Goal: Entertainment & Leisure: Consume media (video, audio)

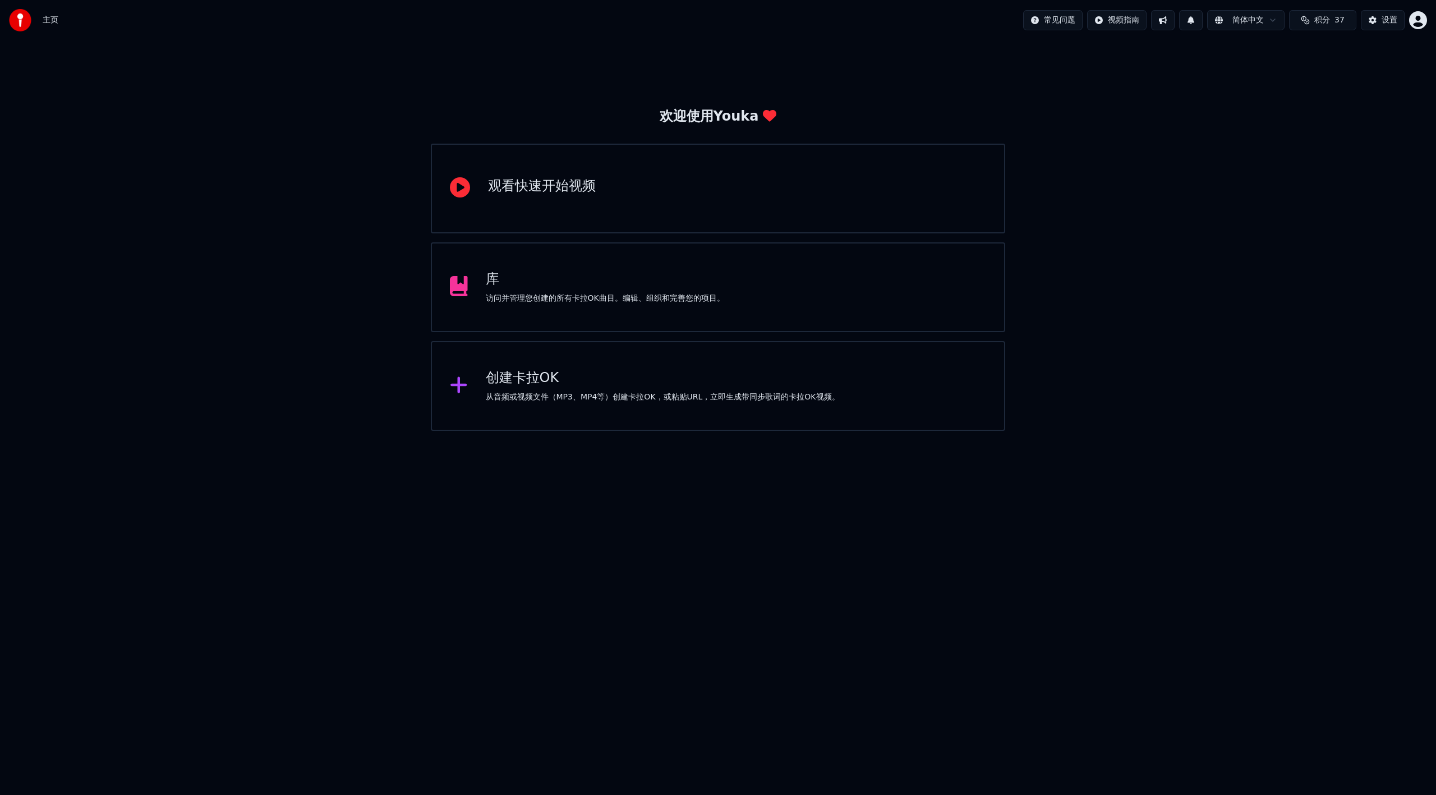
click at [682, 311] on div "库 访问并管理您创建的所有卡拉OK曲目。编辑、组织和完善您的项目。" at bounding box center [718, 287] width 575 height 90
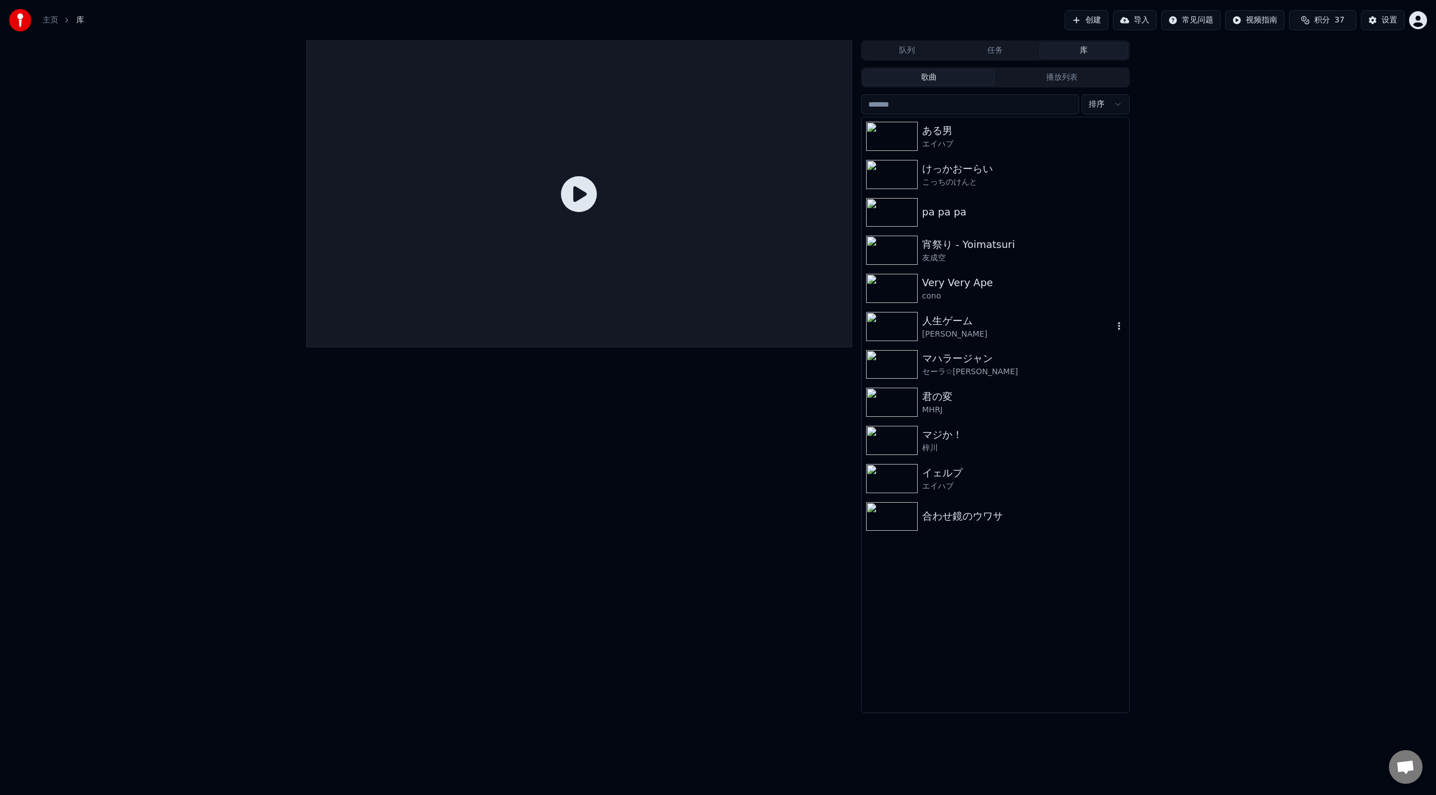
click at [969, 319] on div "人生ゲーム" at bounding box center [1017, 321] width 191 height 16
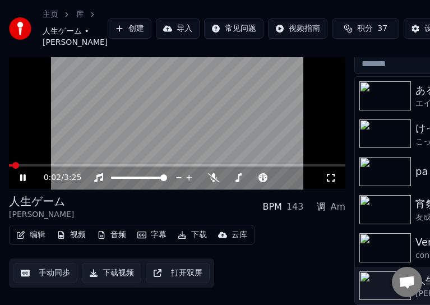
scroll to position [70, 0]
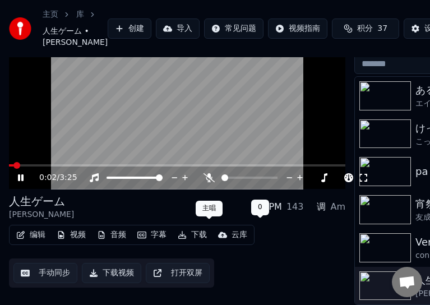
click at [208, 182] on icon at bounding box center [209, 177] width 11 height 9
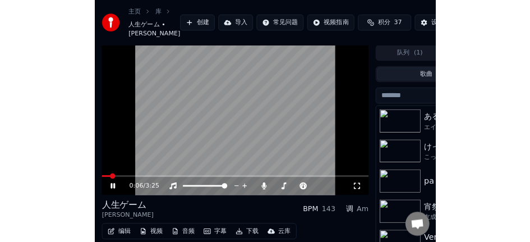
scroll to position [0, 0]
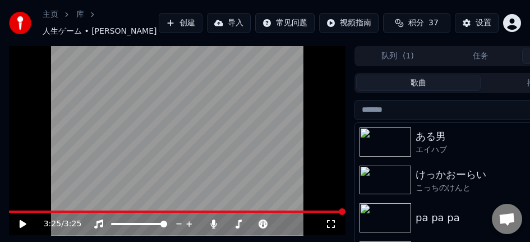
click at [22, 226] on icon at bounding box center [23, 224] width 7 height 8
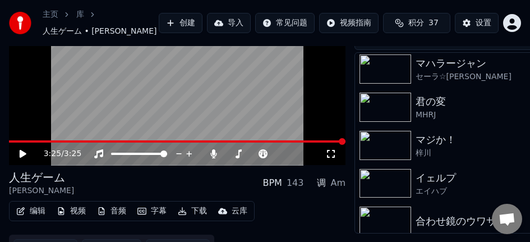
scroll to position [92, 0]
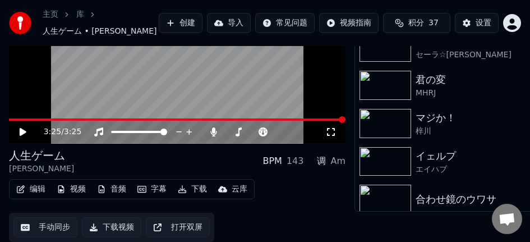
click at [398, 129] on img at bounding box center [386, 123] width 52 height 29
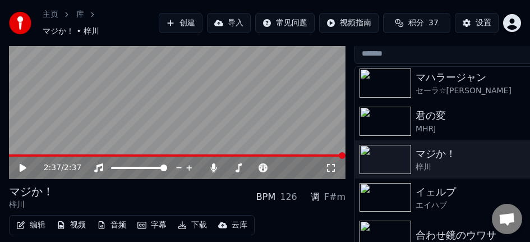
drag, startPoint x: 428, startPoint y: 196, endPoint x: 280, endPoint y: 182, distance: 148.2
click at [428, 200] on div "エイハブ" at bounding box center [503, 205] width 175 height 11
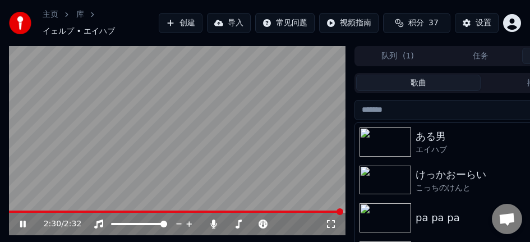
click at [456, 177] on div "けっかおーらい" at bounding box center [503, 175] width 175 height 16
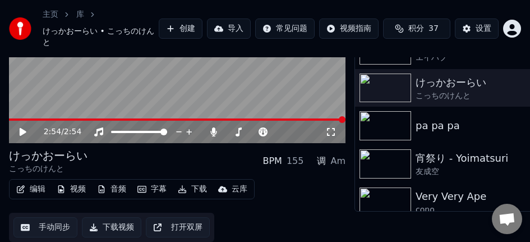
click at [456, 167] on div "友成空" at bounding box center [503, 171] width 175 height 11
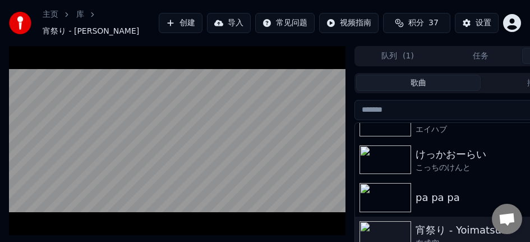
scroll to position [56, 0]
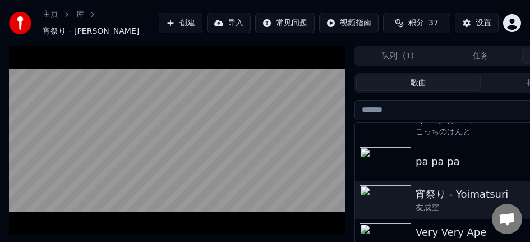
click at [454, 163] on div "pa pa pa" at bounding box center [503, 162] width 175 height 16
